Goal: Transaction & Acquisition: Purchase product/service

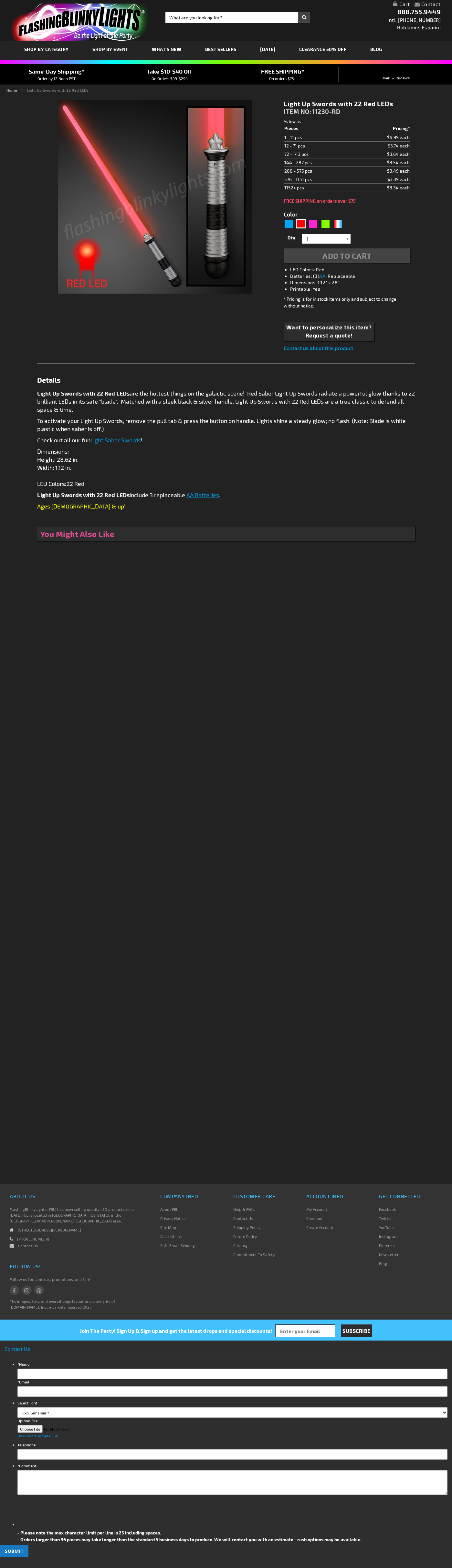
type input "5641"
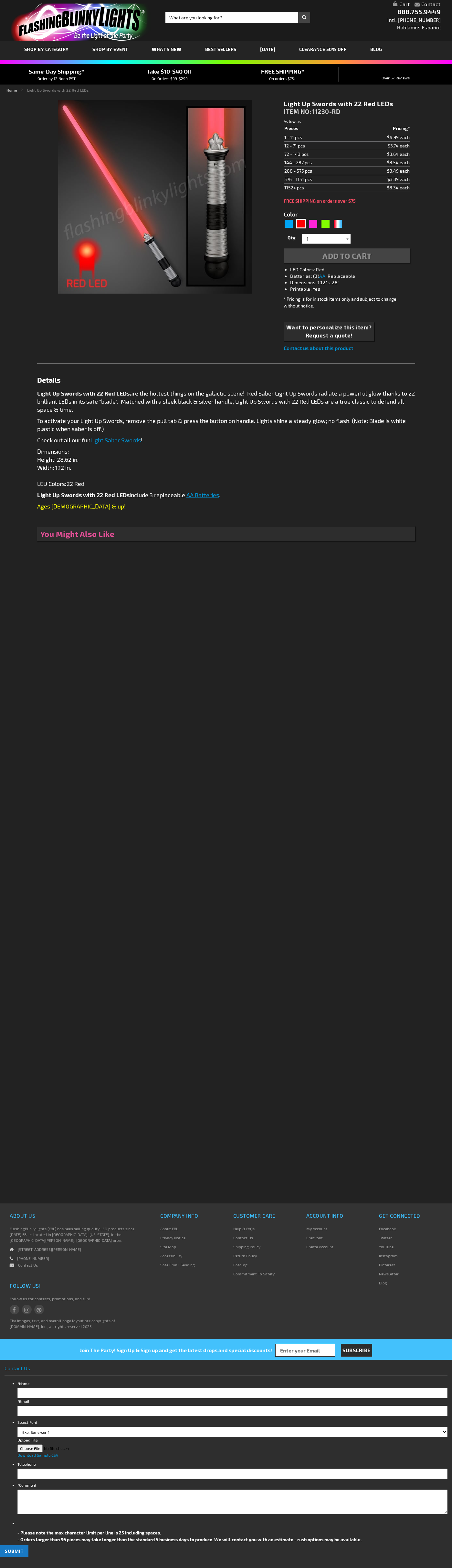
type input "5641"
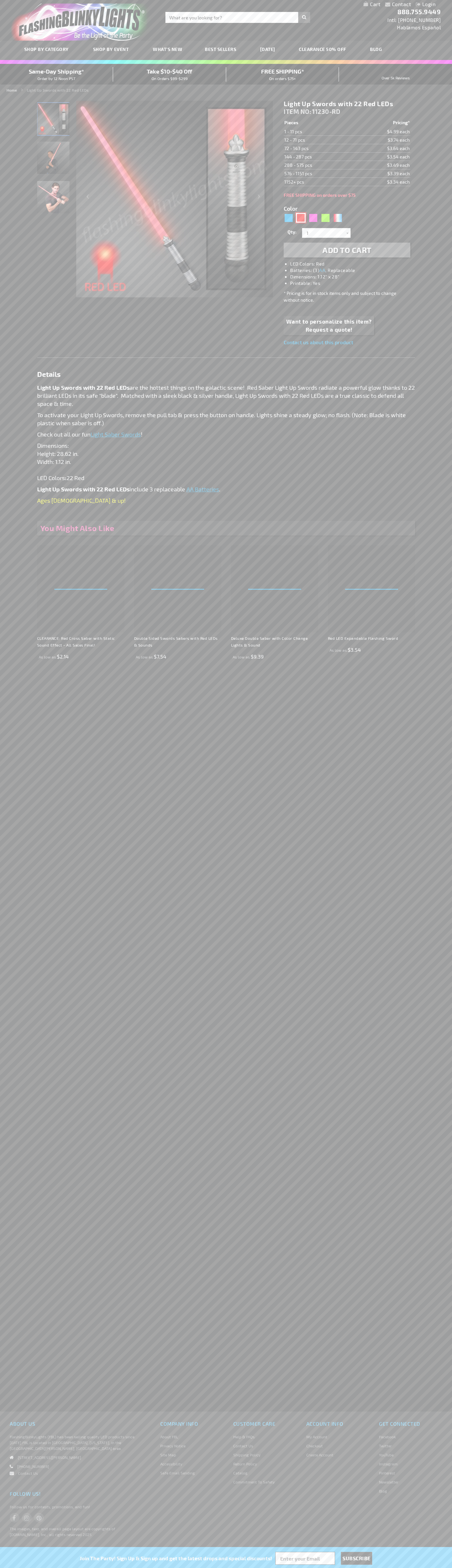
click at [300, 218] on div "Red" at bounding box center [301, 218] width 10 height 10
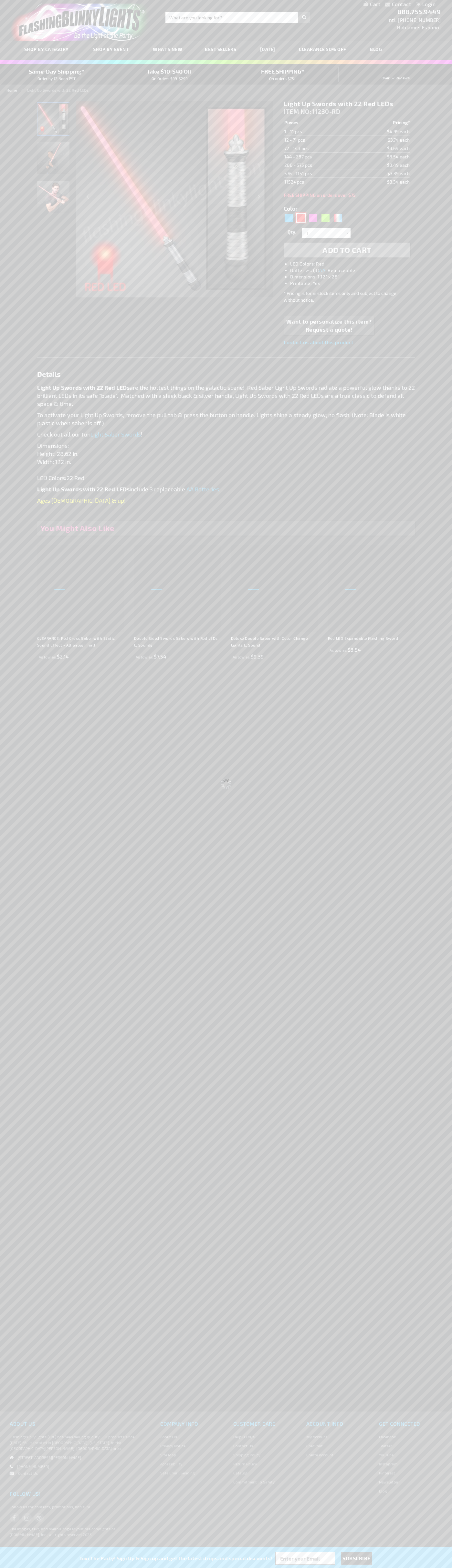
select select
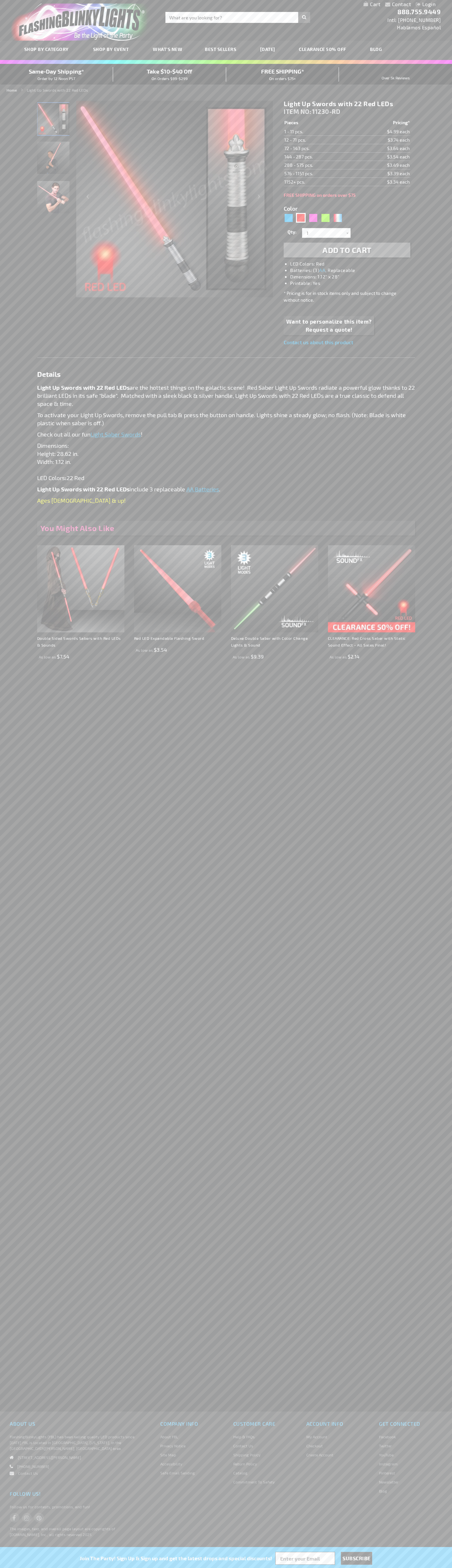
click at [347, 250] on span "Add to Cart" at bounding box center [347, 250] width 49 height 9
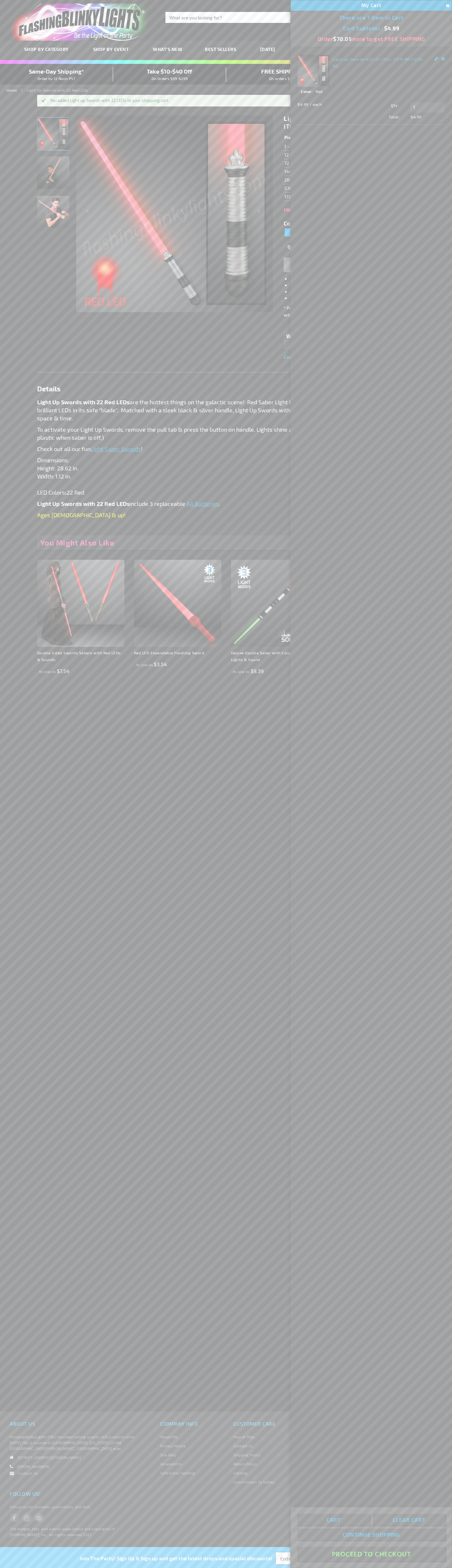
click at [371, 1554] on button "Proceed To Checkout" at bounding box center [371, 1554] width 148 height 15
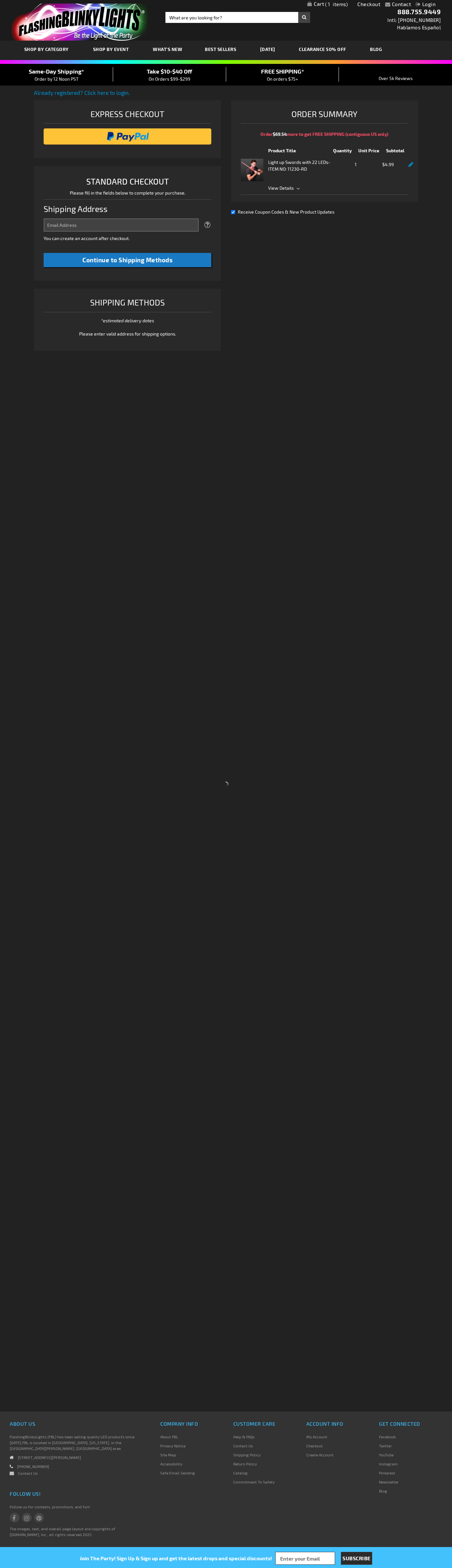
select select "US"
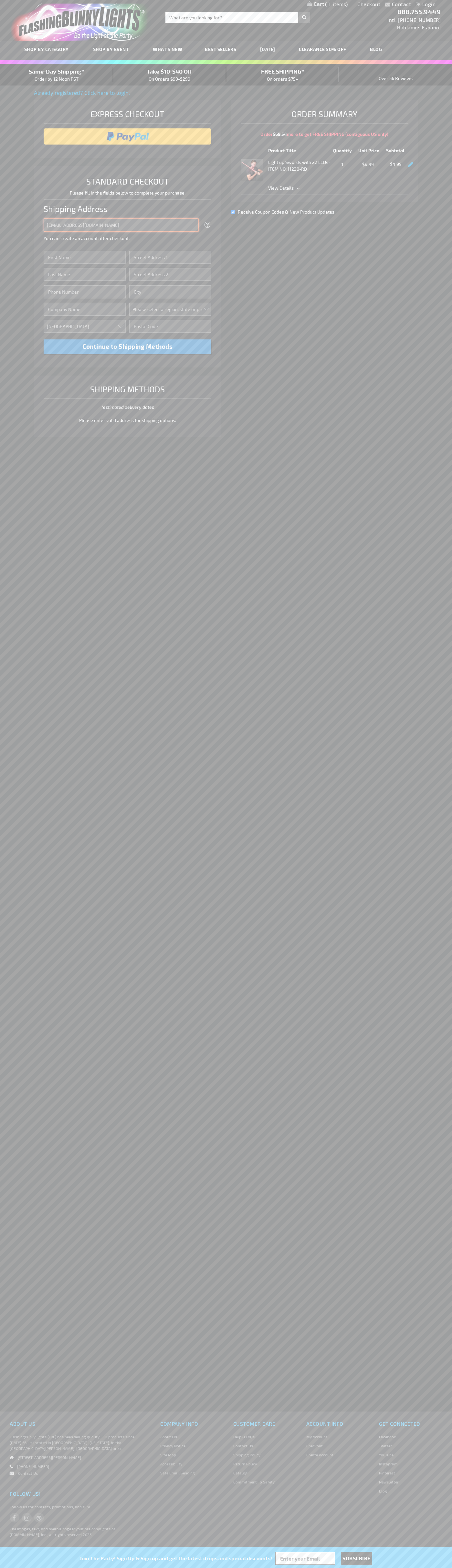
type input "johnsmith005@storebotmail.joonix.net"
type input "John"
type input "201 Colorado St"
type input "First floor"
type input "austin"
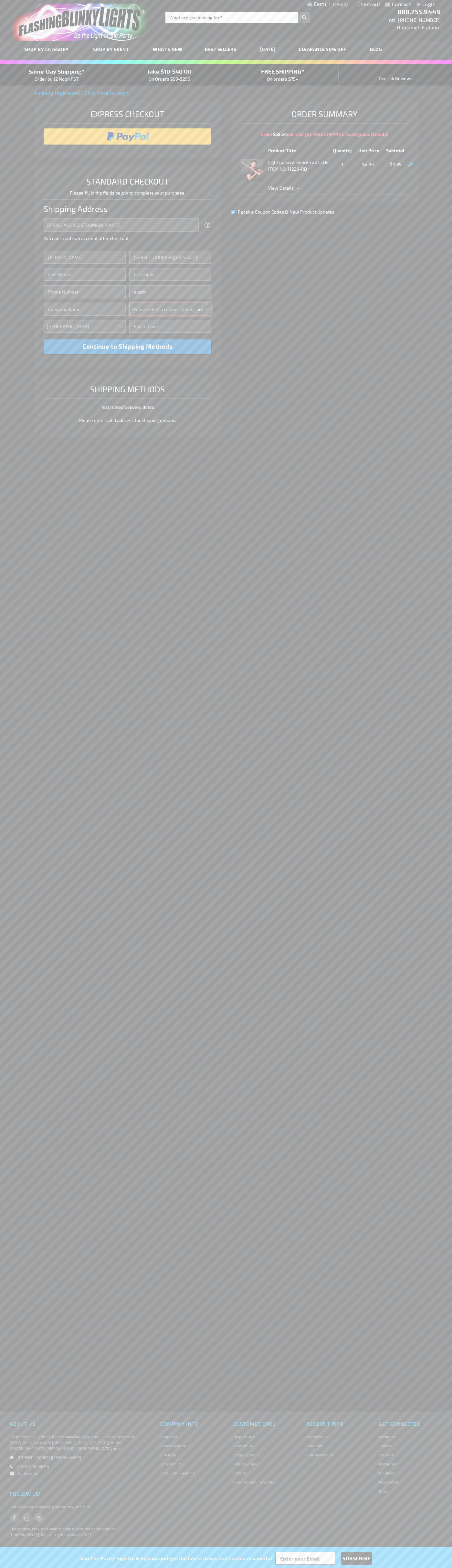
select select "57"
type input "78701"
type input "Smith"
type input "6502530000"
type input "John Smith"
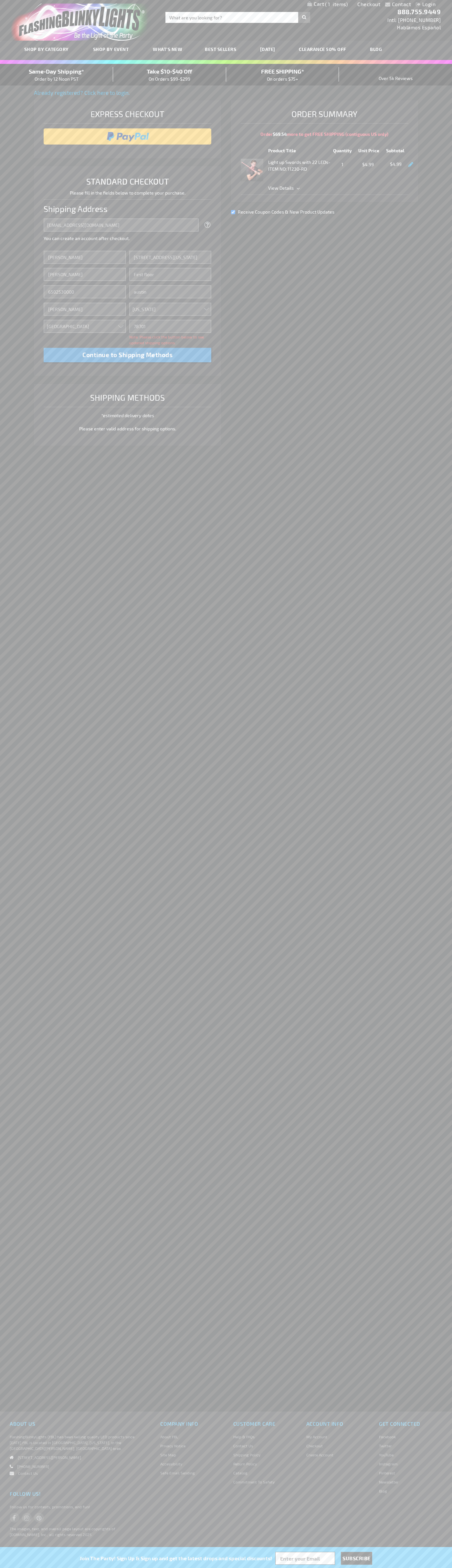
click at [57, 75] on div "Same-Day Shipping* Order by 12 Noon PST" at bounding box center [57, 74] width 113 height 15
click at [127, 136] on input "image" at bounding box center [127, 136] width 161 height 13
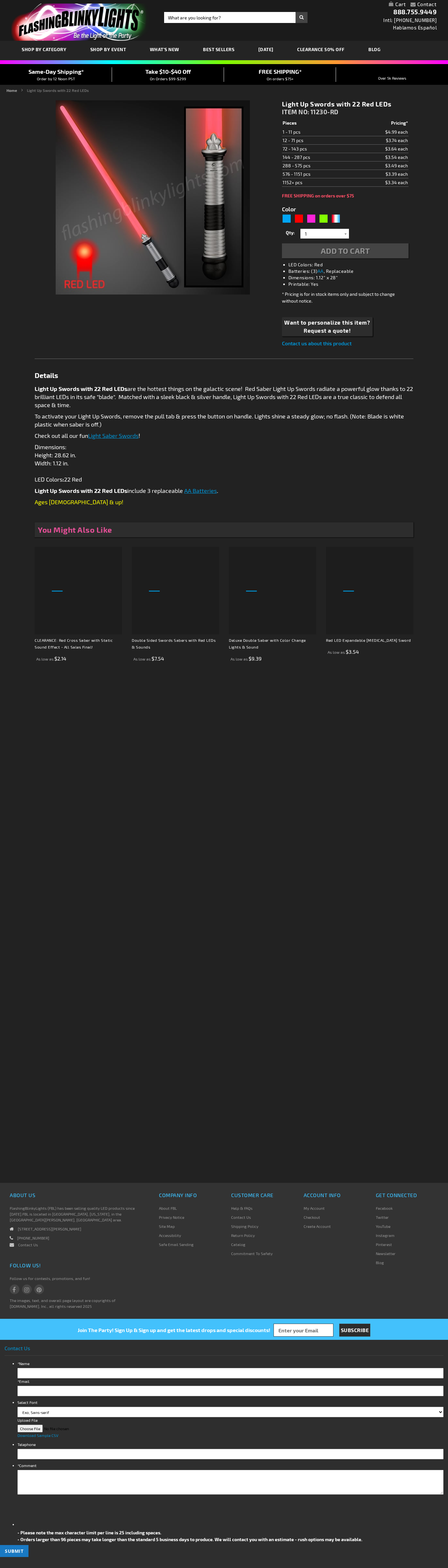
type input "5641"
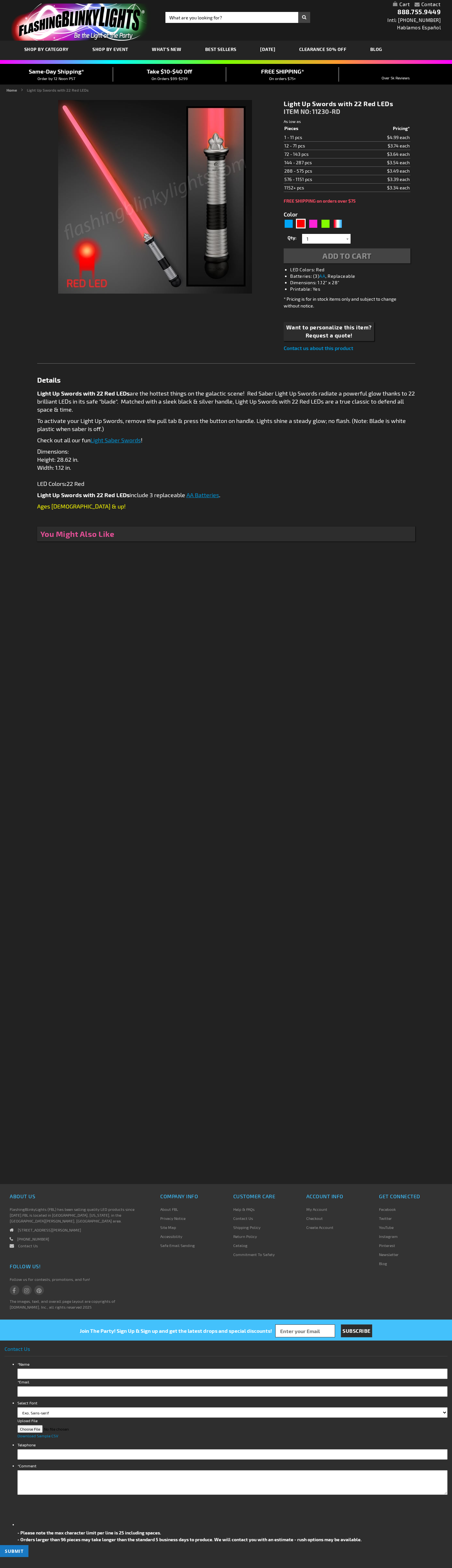
type input "5641"
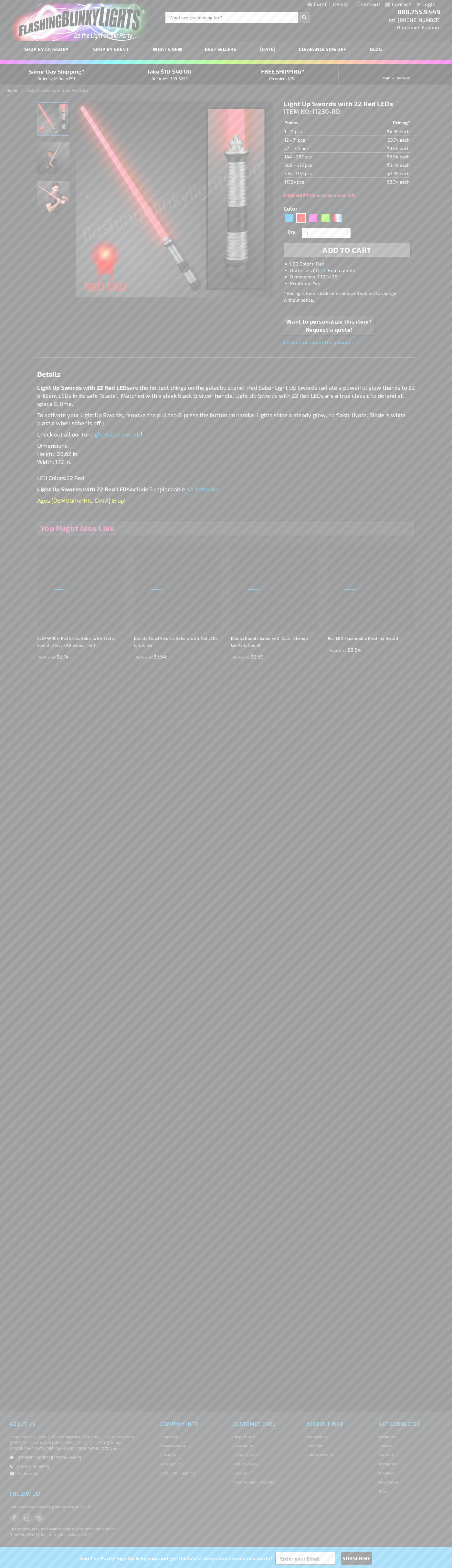
click at [327, 4] on span "1" at bounding box center [336, 4] width 23 height 6
